Goal: Check status: Check status

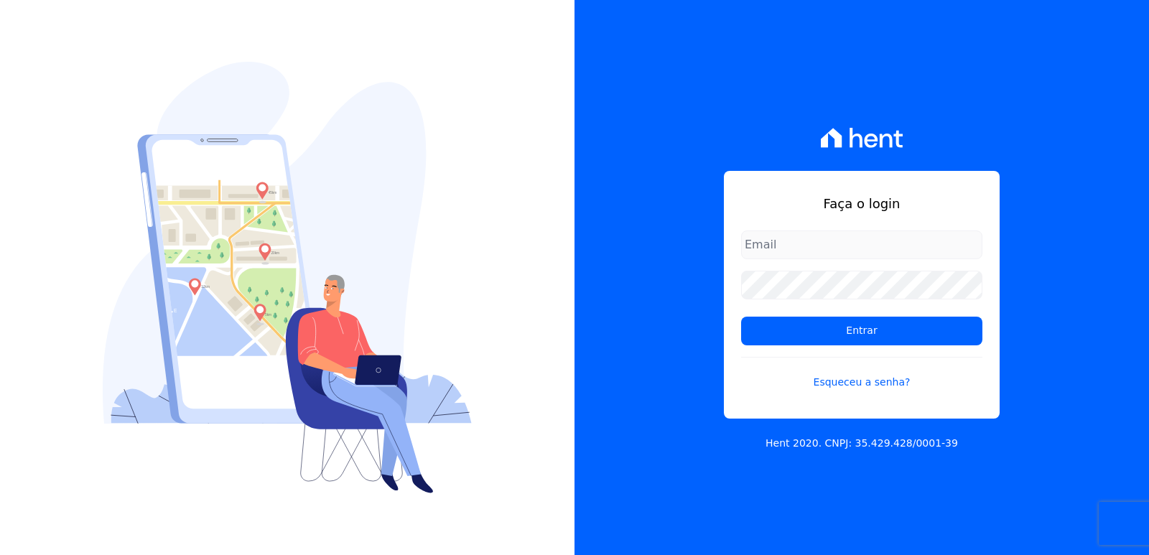
type input "[EMAIL_ADDRESS][DOMAIN_NAME]"
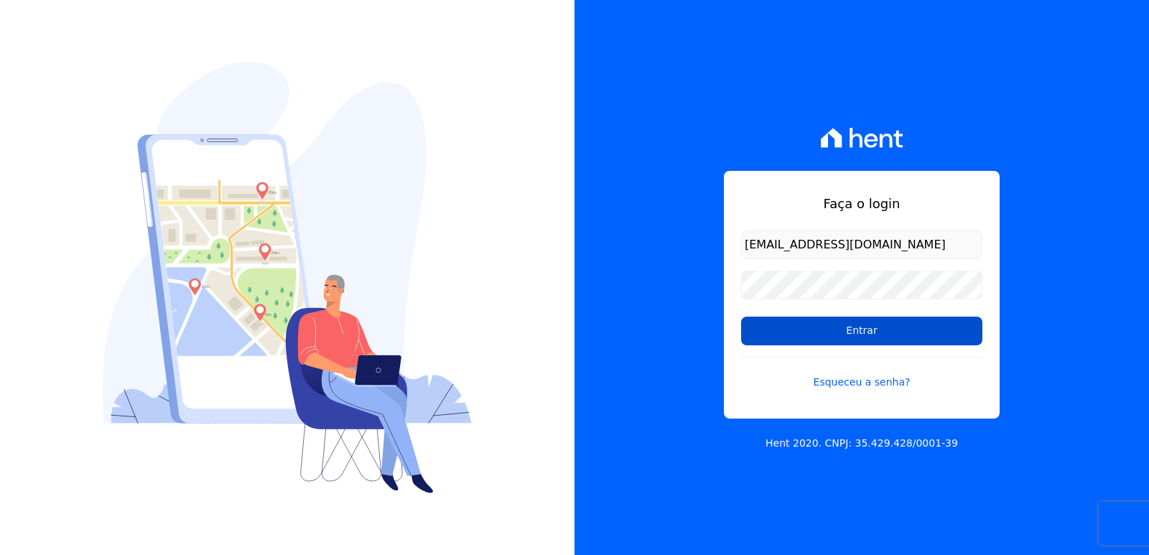
click at [775, 340] on input "Entrar" at bounding box center [861, 331] width 241 height 29
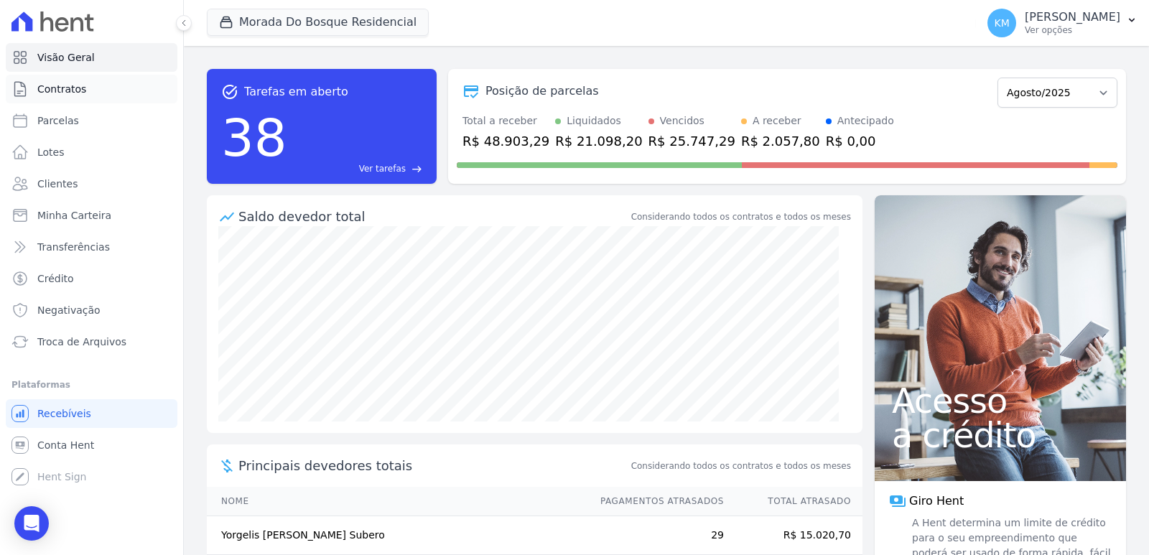
click at [55, 86] on span "Contratos" at bounding box center [61, 89] width 49 height 14
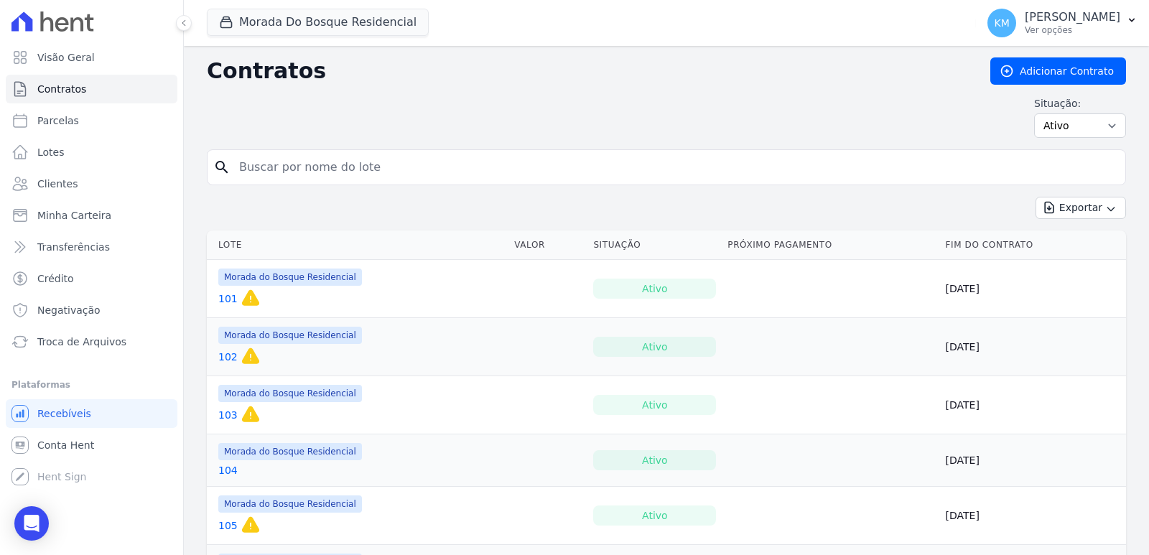
click at [297, 174] on input "search" at bounding box center [674, 167] width 889 height 29
click at [282, 171] on input "search" at bounding box center [674, 167] width 889 height 29
type input "62"
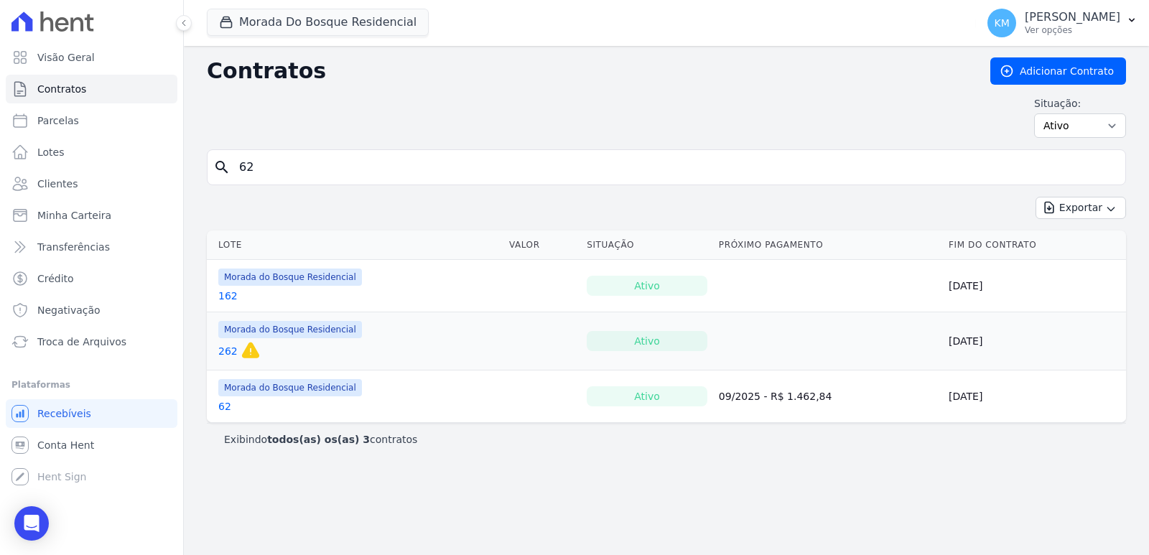
click at [220, 406] on td "Morada do Bosque Residencial 62" at bounding box center [355, 396] width 297 height 52
click at [220, 406] on link "62" at bounding box center [224, 406] width 13 height 14
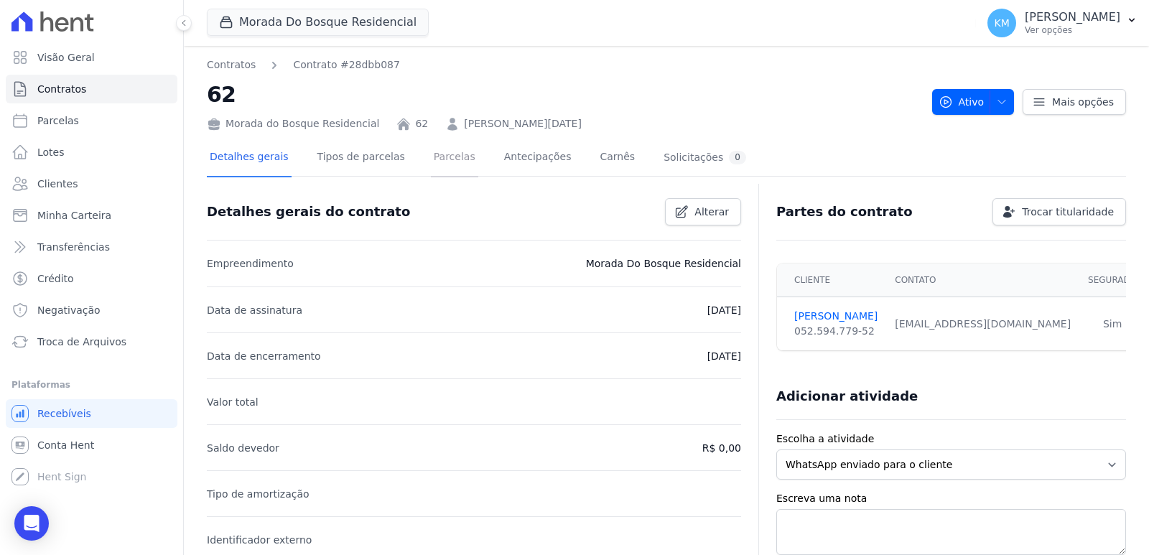
click at [433, 161] on link "Parcelas" at bounding box center [454, 158] width 47 height 38
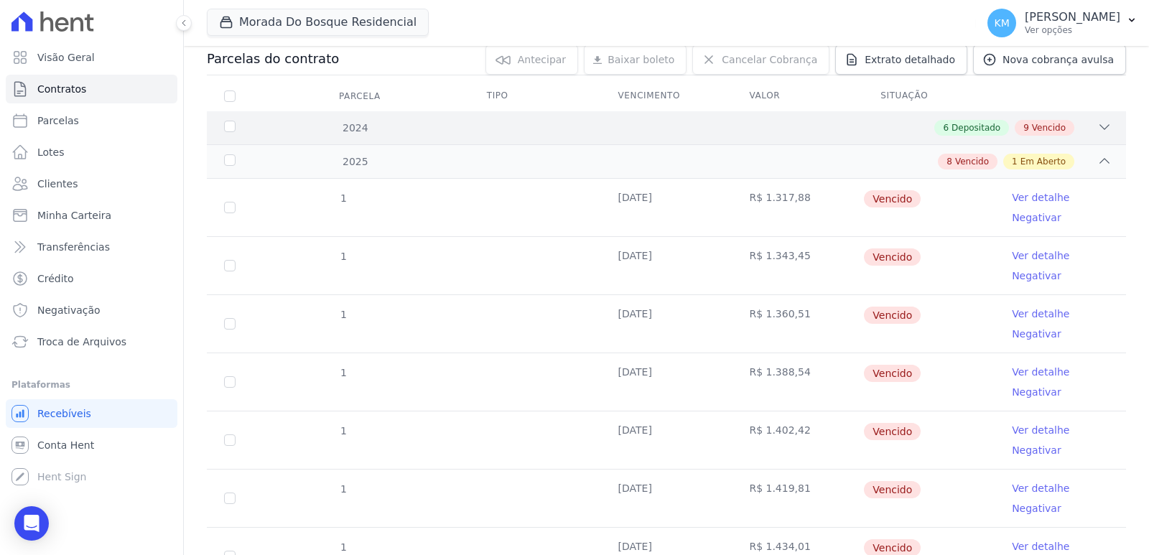
scroll to position [72, 0]
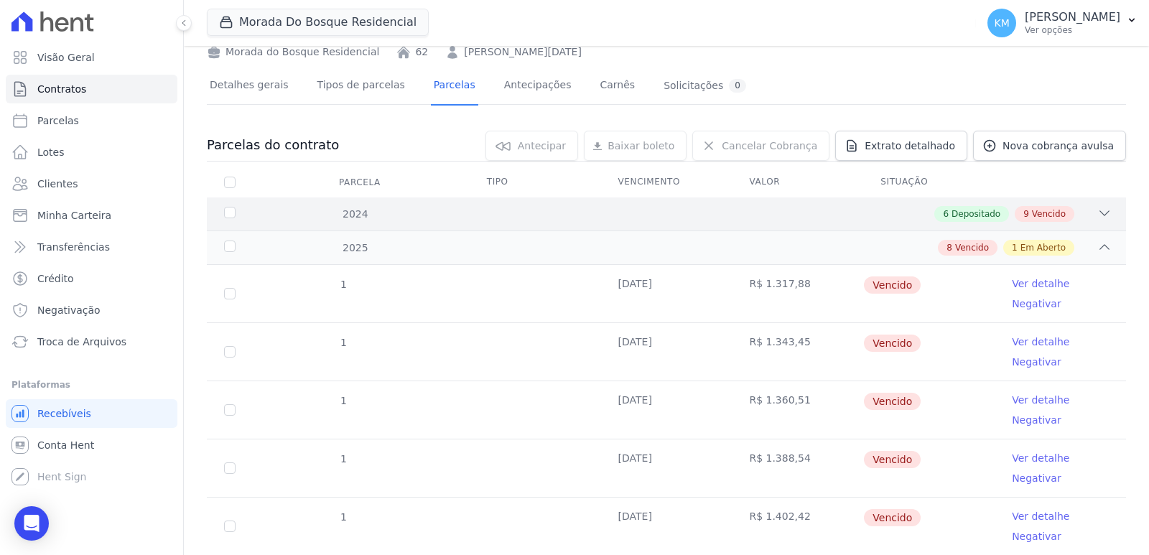
click at [407, 219] on div "6 Depositado 9 Vencido" at bounding box center [711, 214] width 801 height 16
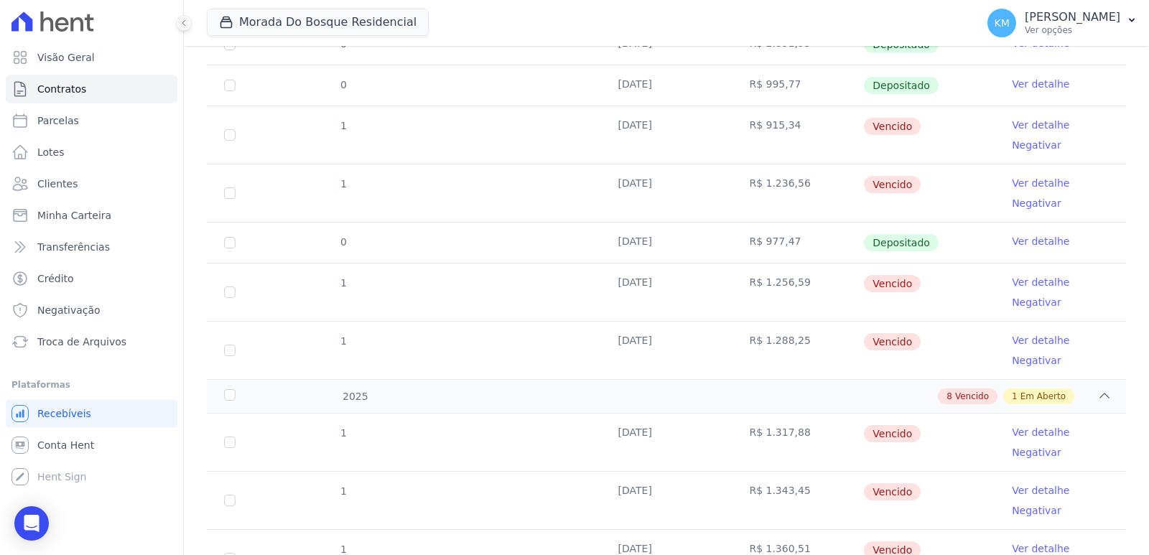
scroll to position [718, 0]
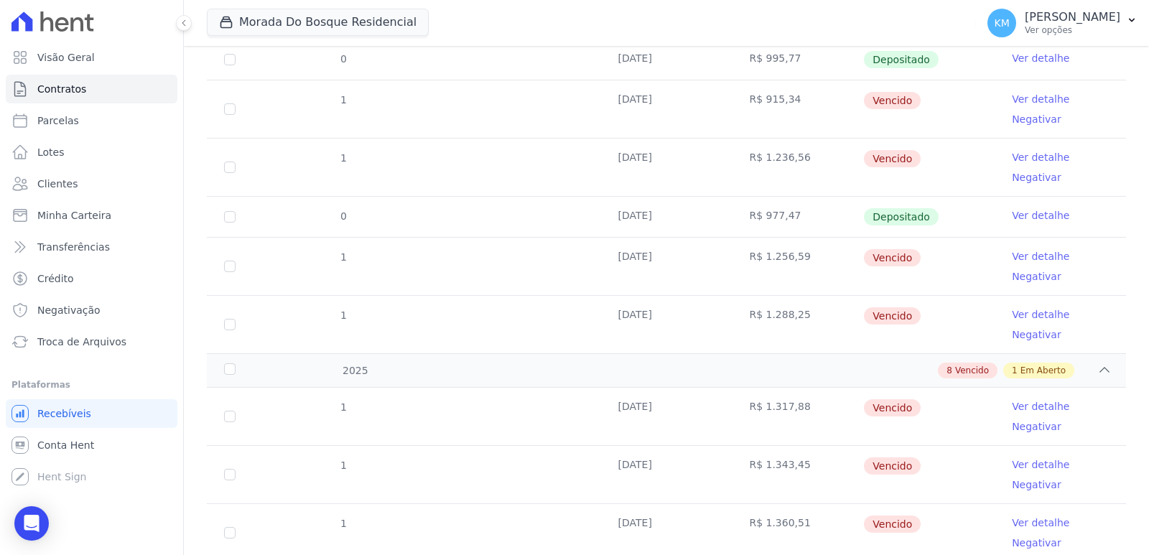
click at [475, 271] on td at bounding box center [535, 266] width 131 height 57
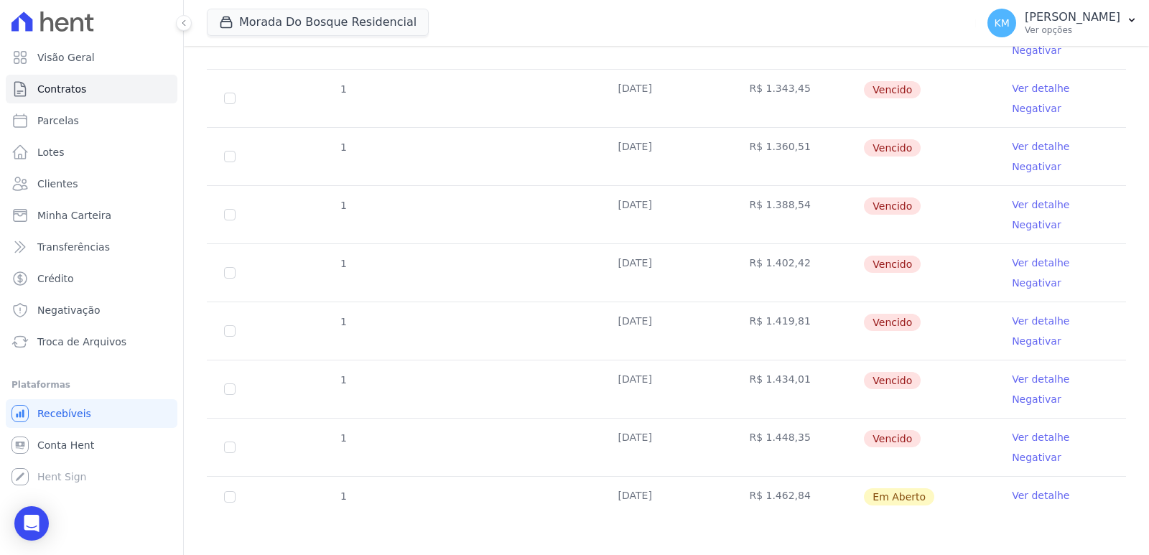
scroll to position [1099, 0]
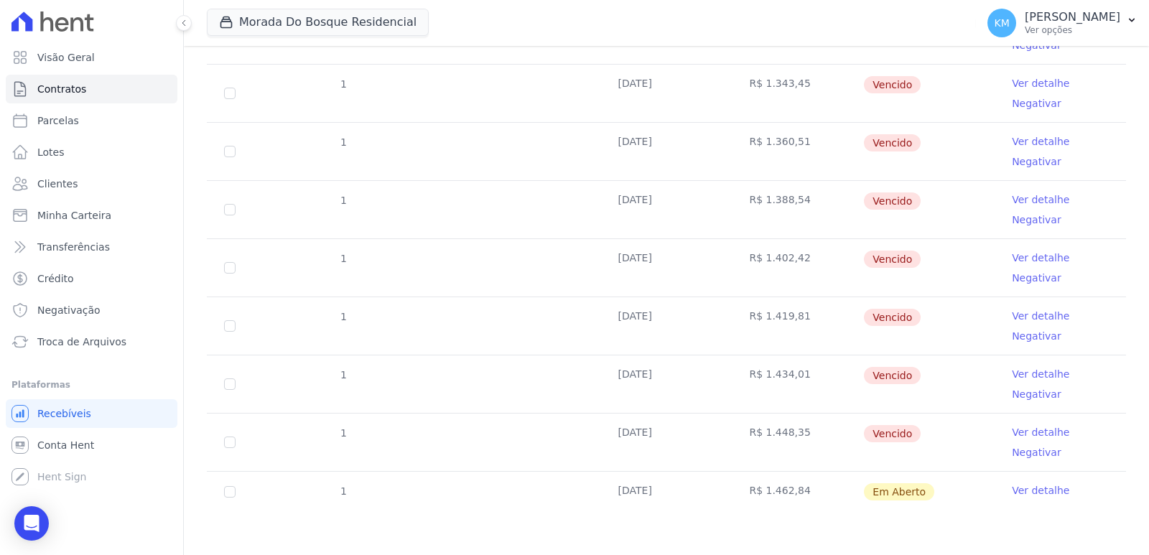
click at [710, 510] on td "[DATE]" at bounding box center [666, 492] width 131 height 40
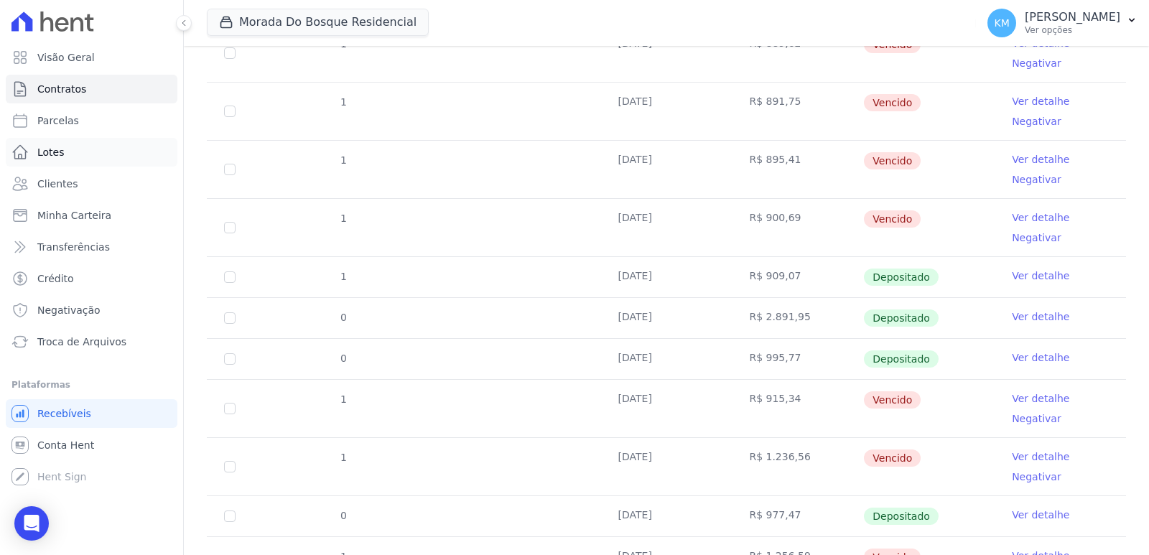
scroll to position [166, 0]
